Goal: Information Seeking & Learning: Learn about a topic

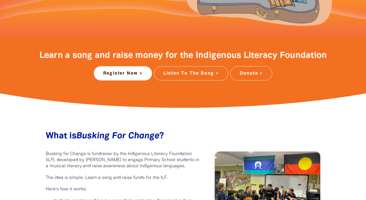
scroll to position [188, 0]
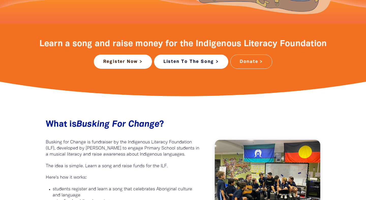
click at [195, 55] on link "Listen To The Song >" at bounding box center [191, 62] width 74 height 14
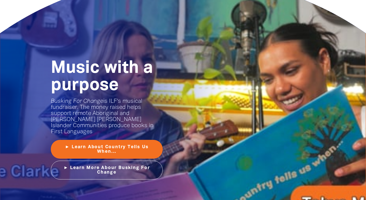
scroll to position [604, 0]
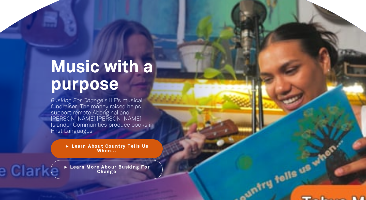
click at [137, 143] on link "► Learn About Country Tells Us When..." at bounding box center [107, 149] width 112 height 19
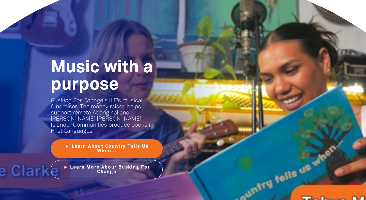
click at [217, 86] on div "Music with a purpose﻿ Busking For Change is ILF's musical fundraiser. The money…" at bounding box center [183, 119] width 305 height 283
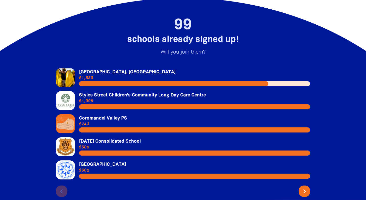
scroll to position [1065, 0]
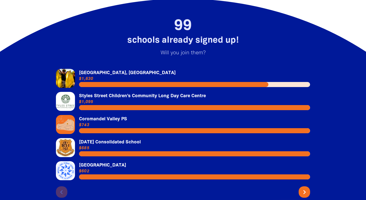
click at [308, 82] on link "Link to [GEOGRAPHIC_DATA], [GEOGRAPHIC_DATA]" at bounding box center [183, 78] width 254 height 19
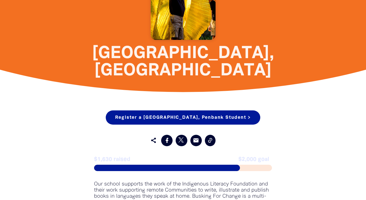
scroll to position [114, 0]
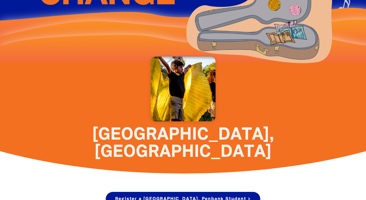
scroll to position [1065, 0]
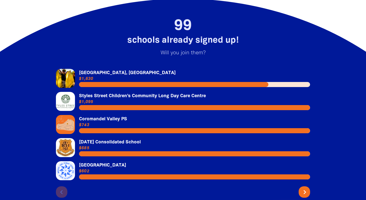
click at [304, 189] on icon "chevron_right" at bounding box center [305, 192] width 8 height 8
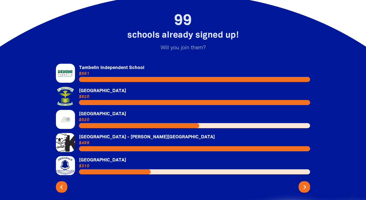
scroll to position [1072, 0]
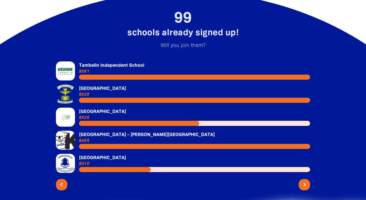
click at [89, 85] on link "Link to [GEOGRAPHIC_DATA]" at bounding box center [183, 94] width 254 height 19
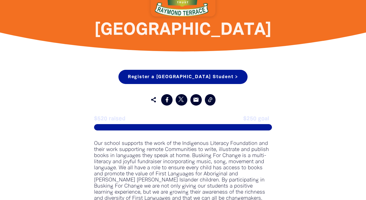
scroll to position [201, 0]
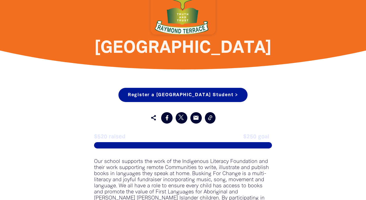
scroll to position [1072, 0]
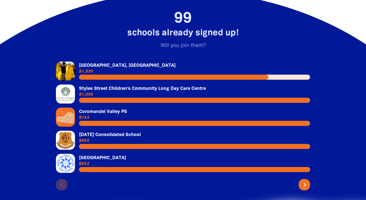
click at [307, 181] on icon "chevron_right" at bounding box center [305, 185] width 8 height 8
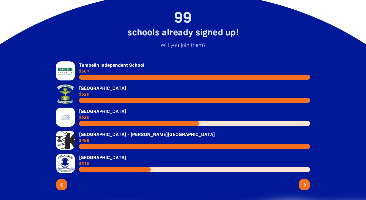
click at [307, 181] on icon "chevron_right" at bounding box center [305, 185] width 8 height 8
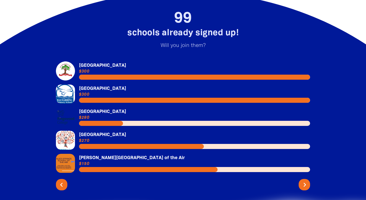
click at [307, 181] on icon "chevron_right" at bounding box center [305, 185] width 8 height 8
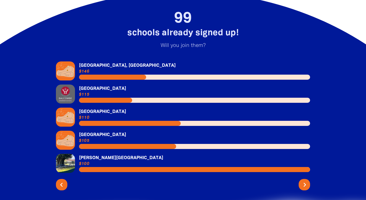
click at [307, 181] on icon "chevron_right" at bounding box center [305, 185] width 8 height 8
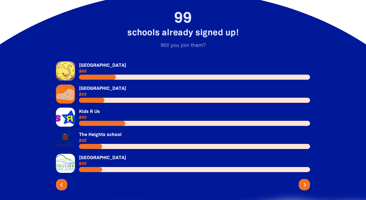
click at [307, 181] on icon "chevron_right" at bounding box center [305, 185] width 8 height 8
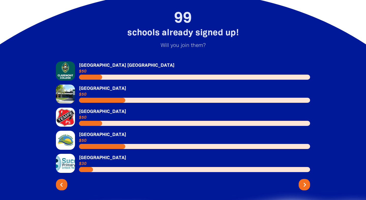
click at [307, 181] on icon "chevron_right" at bounding box center [305, 185] width 8 height 8
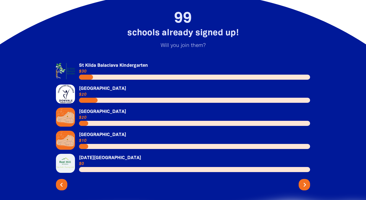
click at [307, 181] on icon "chevron_right" at bounding box center [305, 185] width 8 height 8
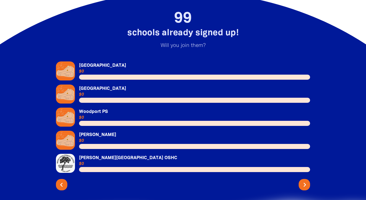
click at [305, 181] on icon "chevron_right" at bounding box center [305, 185] width 8 height 8
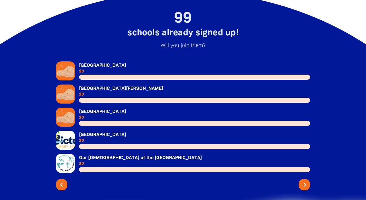
click at [307, 181] on icon "chevron_right" at bounding box center [305, 185] width 8 height 8
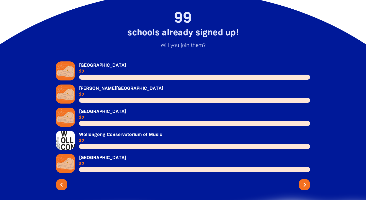
click at [307, 181] on icon "chevron_right" at bounding box center [305, 185] width 8 height 8
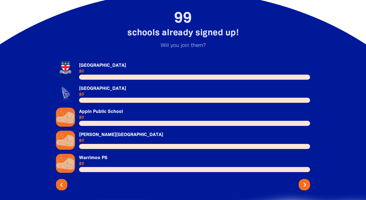
click at [307, 181] on icon "chevron_right" at bounding box center [305, 185] width 8 height 8
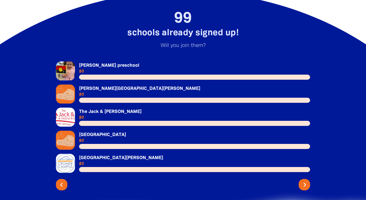
click at [307, 181] on icon "chevron_right" at bounding box center [305, 185] width 8 height 8
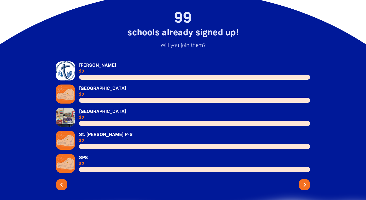
click at [306, 181] on icon "chevron_right" at bounding box center [305, 185] width 8 height 8
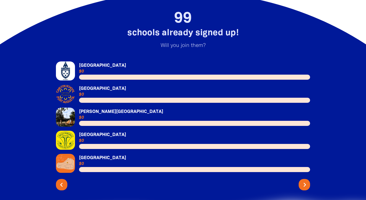
click at [307, 183] on icon "chevron_right" at bounding box center [305, 185] width 8 height 8
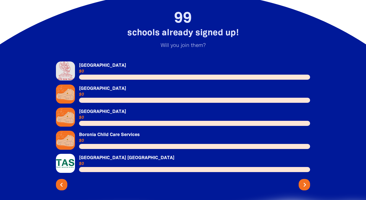
click at [307, 183] on icon "chevron_right" at bounding box center [305, 185] width 8 height 8
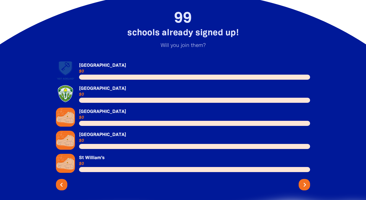
click at [301, 183] on icon "chevron_right" at bounding box center [305, 185] width 8 height 8
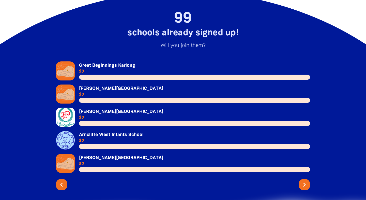
click at [126, 108] on link "Link to [PERSON_NAME][GEOGRAPHIC_DATA]" at bounding box center [183, 117] width 254 height 19
